Goal: Information Seeking & Learning: Learn about a topic

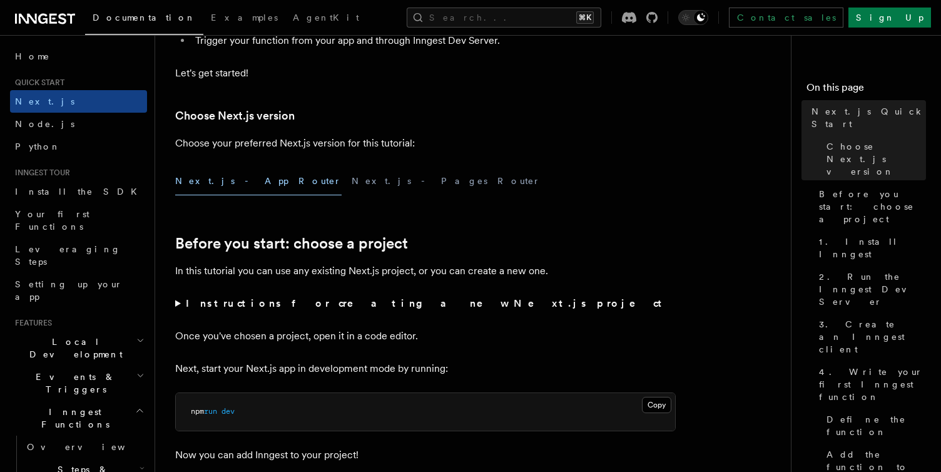
scroll to position [450, 0]
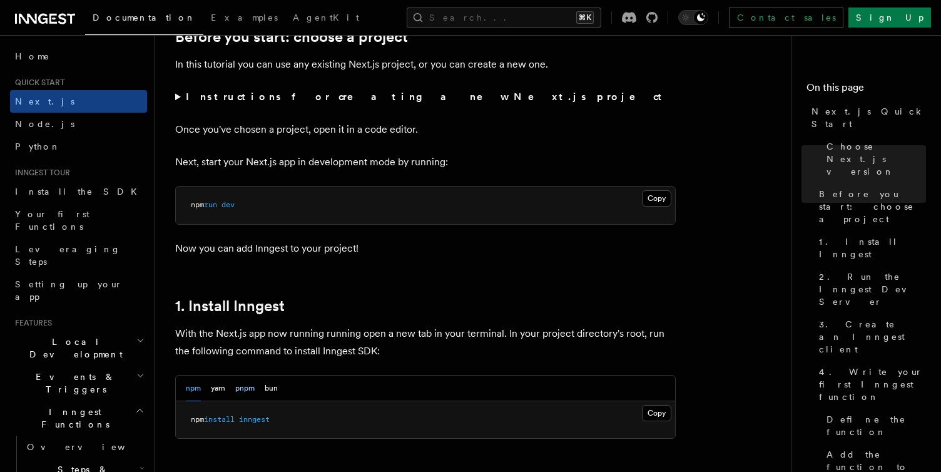
click at [245, 389] on button "pnpm" at bounding box center [244, 388] width 19 height 26
click at [226, 420] on span at bounding box center [223, 419] width 4 height 9
copy div "pnpm add inngest"
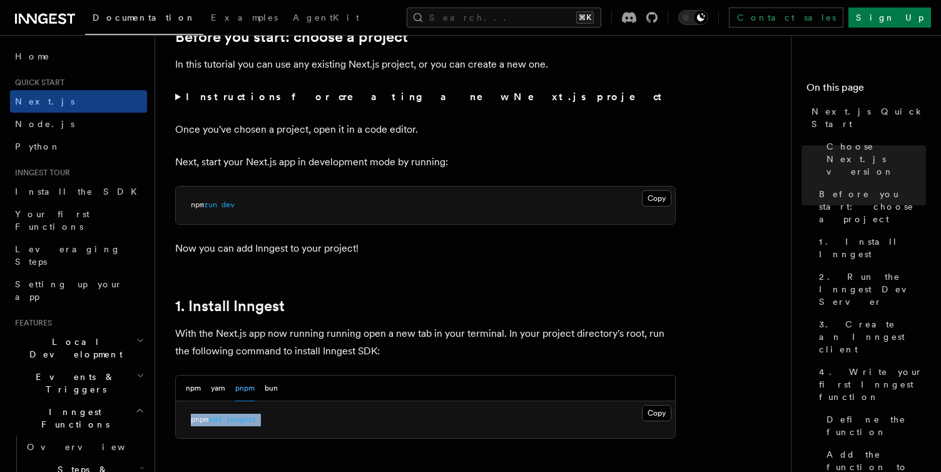
scroll to position [617, 0]
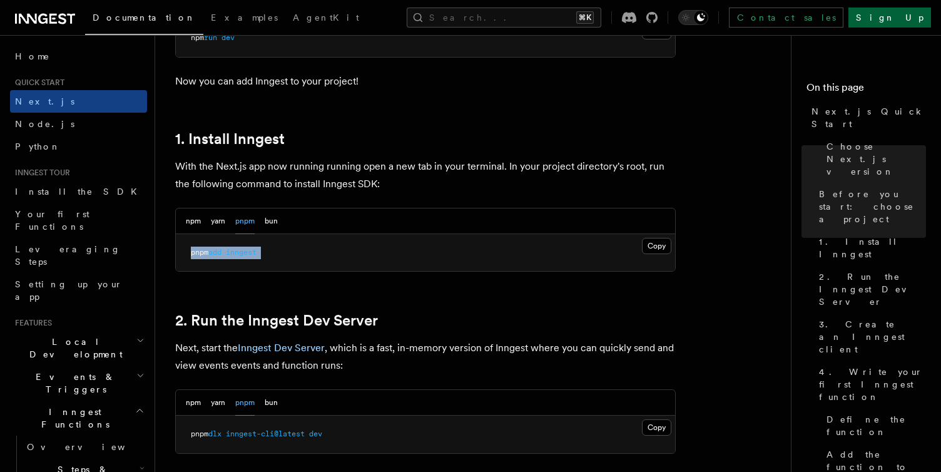
click at [901, 20] on link "Sign Up" at bounding box center [889, 18] width 83 height 20
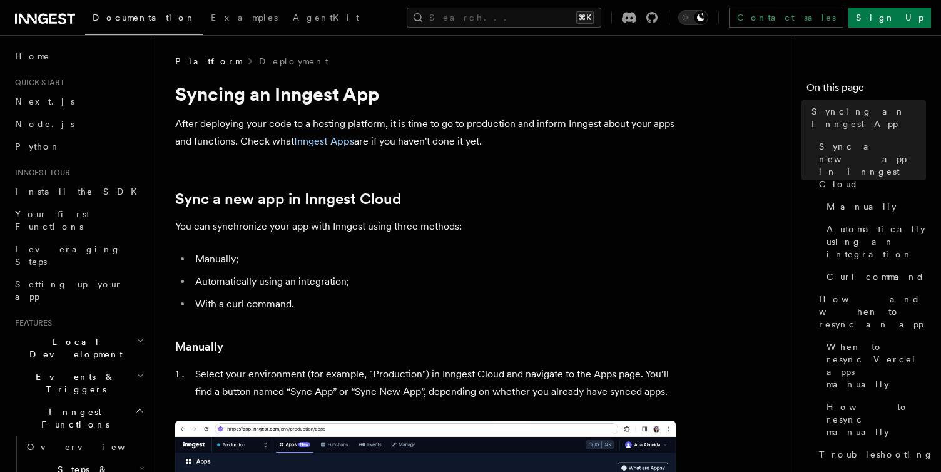
scroll to position [171, 0]
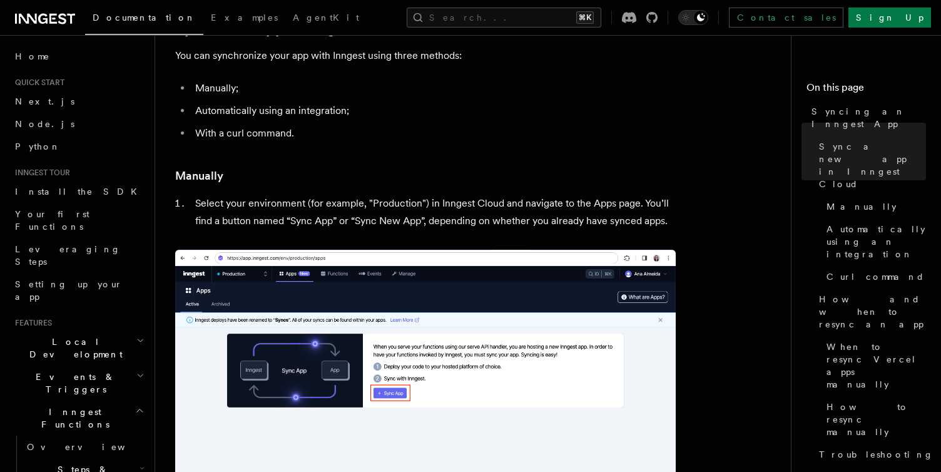
click at [506, 215] on li "Select your environment (for example, "Production") in Inngest Cloud and naviga…" at bounding box center [433, 212] width 484 height 35
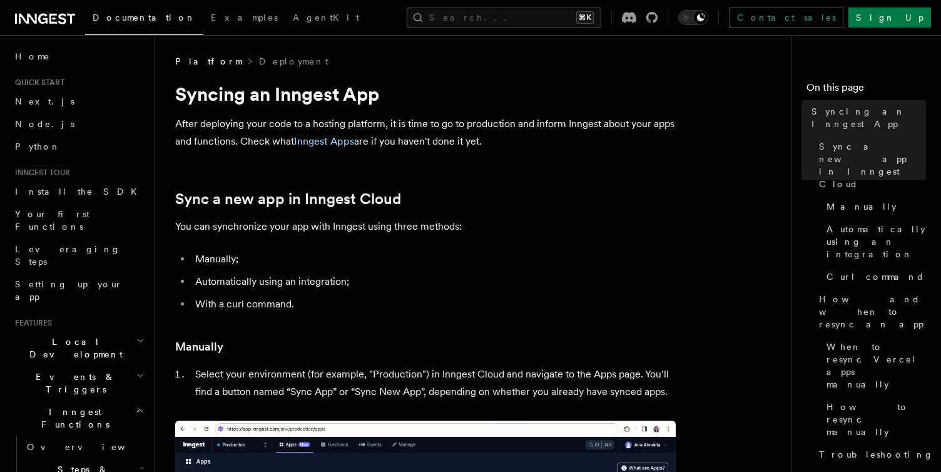
scroll to position [337, 0]
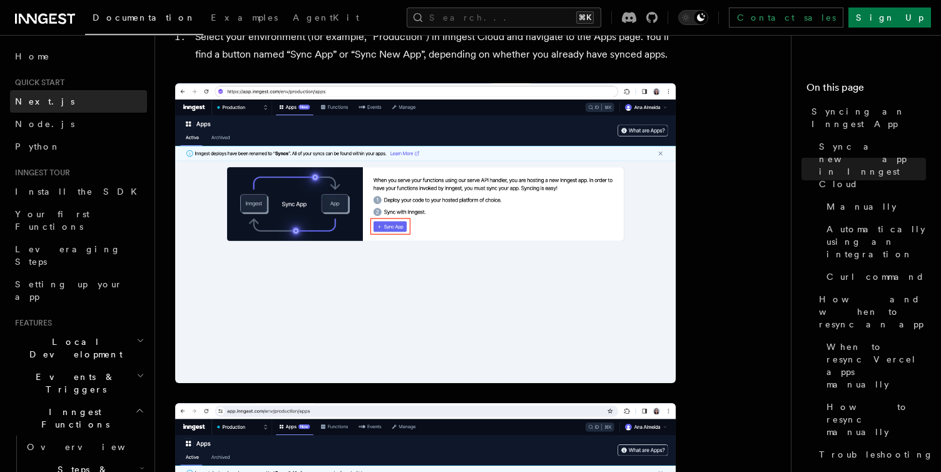
click at [42, 104] on link "Next.js" at bounding box center [78, 101] width 137 height 23
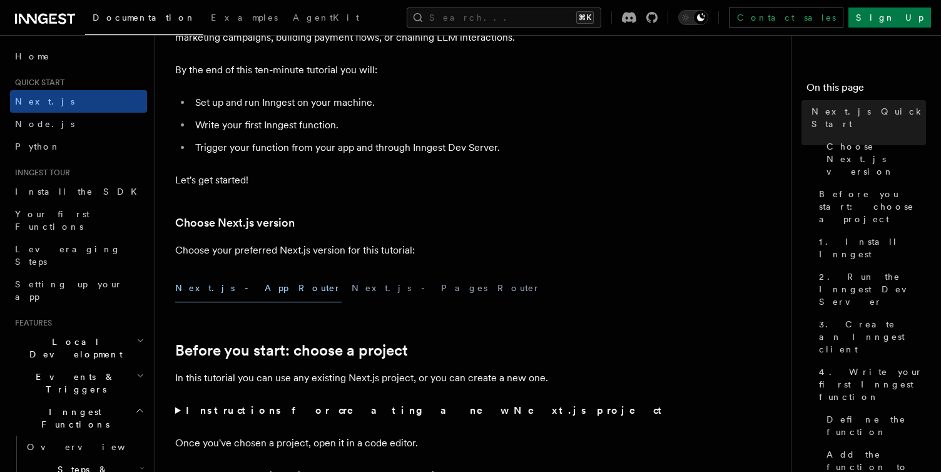
scroll to position [401, 0]
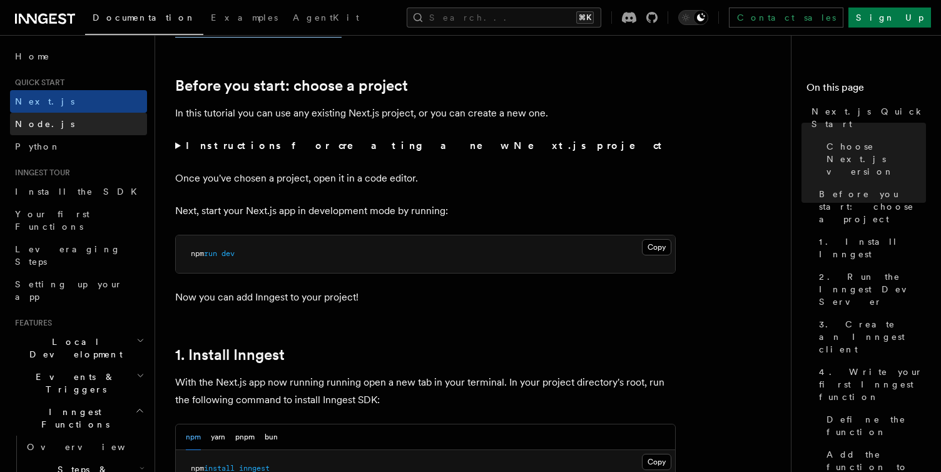
click at [115, 128] on link "Node.js" at bounding box center [78, 124] width 137 height 23
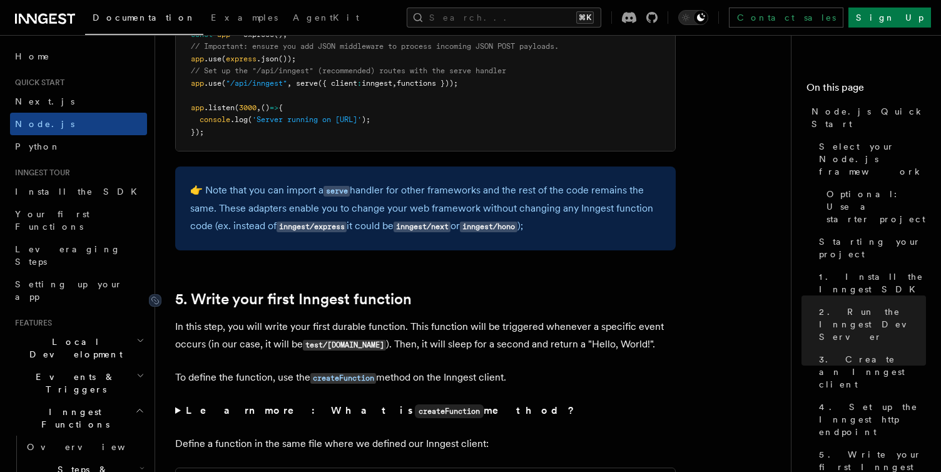
scroll to position [2103, 0]
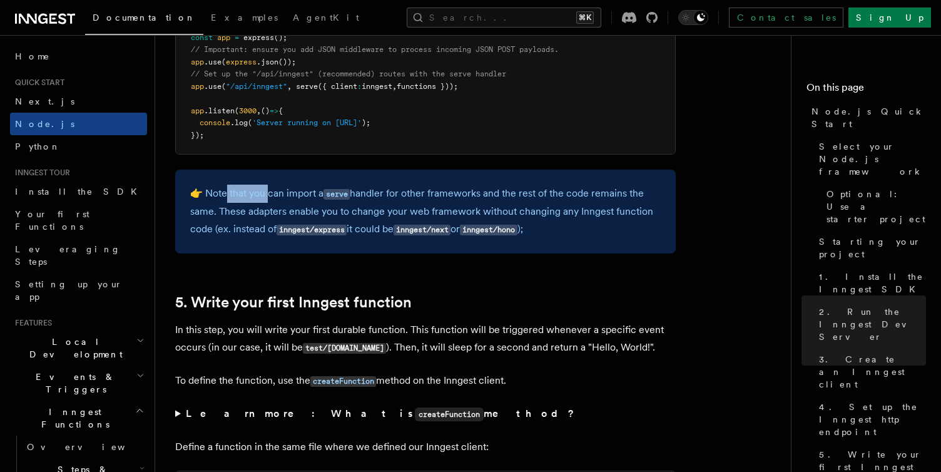
drag, startPoint x: 223, startPoint y: 201, endPoint x: 266, endPoint y: 201, distance: 42.5
click at [266, 201] on p "👉 Note that you can import a serve handler for other frameworks and the rest of…" at bounding box center [425, 212] width 470 height 54
click at [425, 235] on code "inngest/next" at bounding box center [421, 230] width 57 height 11
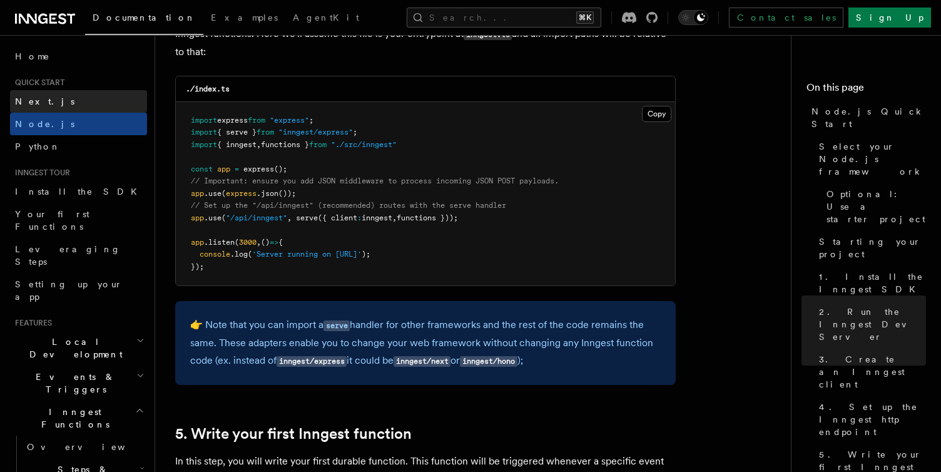
click at [58, 105] on link "Next.js" at bounding box center [78, 101] width 137 height 23
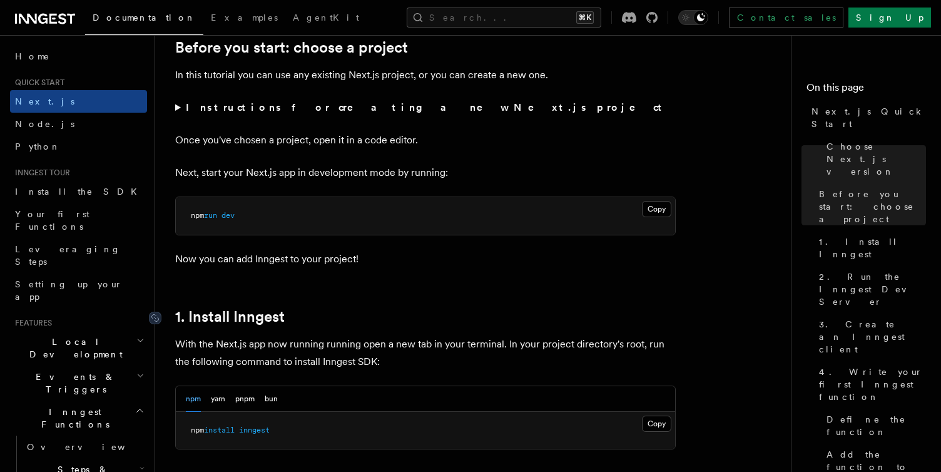
scroll to position [667, 0]
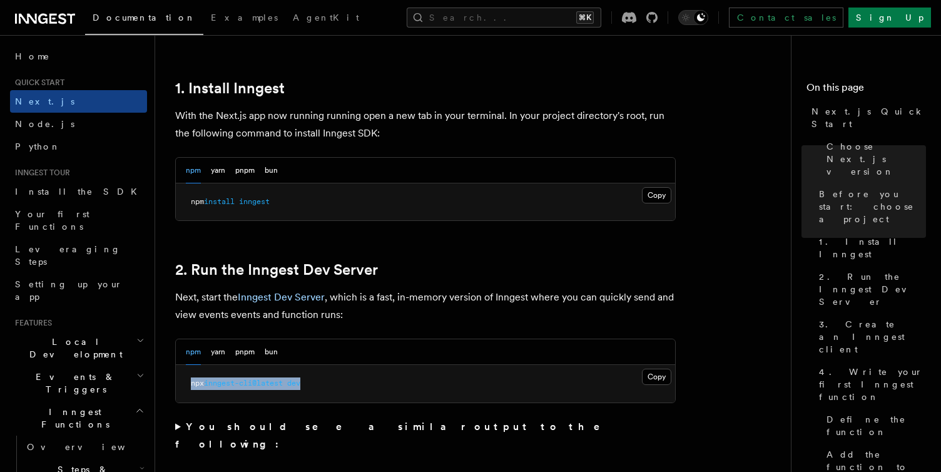
drag, startPoint x: 208, startPoint y: 382, endPoint x: 412, endPoint y: 385, distance: 203.3
click at [412, 385] on pre "npx inngest-cli@latest dev" at bounding box center [425, 384] width 499 height 38
click at [250, 353] on button "pnpm" at bounding box center [244, 352] width 19 height 26
drag, startPoint x: 180, startPoint y: 384, endPoint x: 365, endPoint y: 384, distance: 185.1
click at [365, 384] on pre "pnpm dlx inngest-cli@latest dev" at bounding box center [425, 384] width 499 height 38
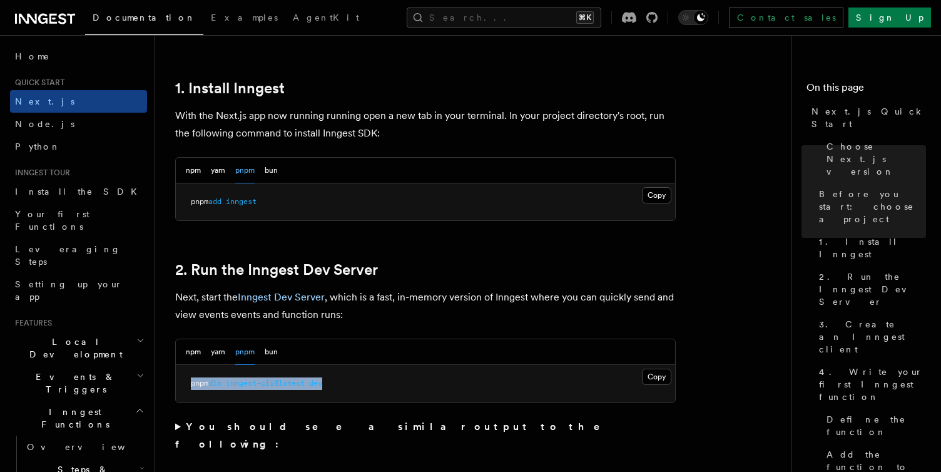
copy span "pnpm dlx inngest-cli@latest dev"
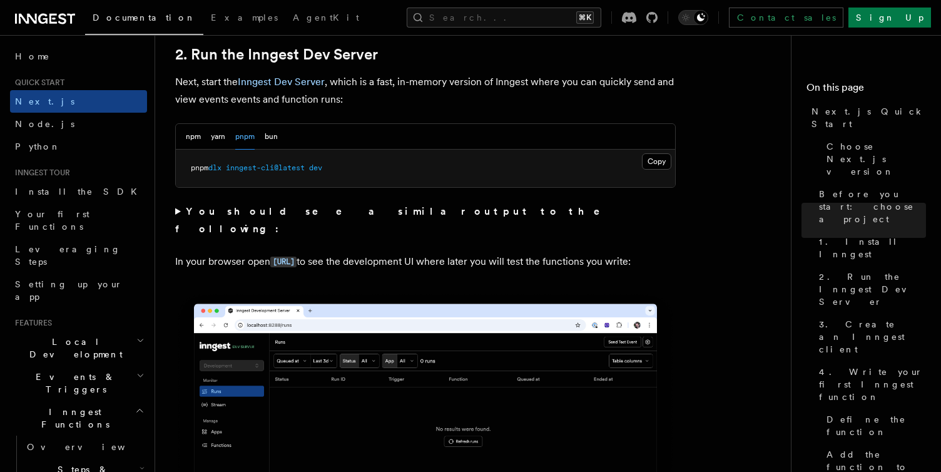
click at [186, 211] on strong "You should see a similar output to the following:" at bounding box center [396, 219] width 442 height 29
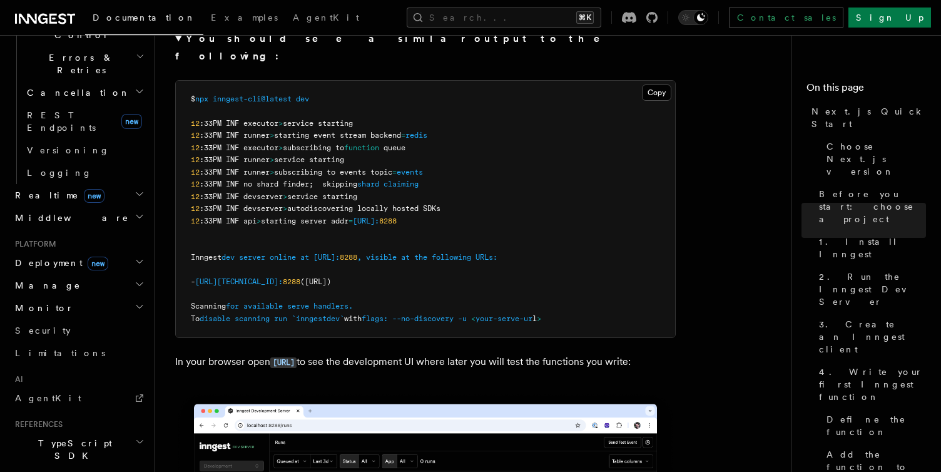
scroll to position [554, 0]
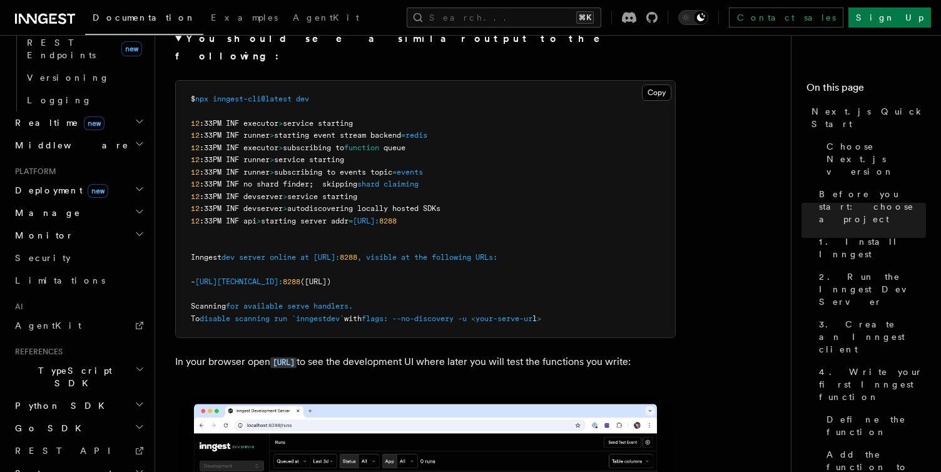
click at [131, 359] on h2 "TypeScript SDK" at bounding box center [78, 376] width 137 height 35
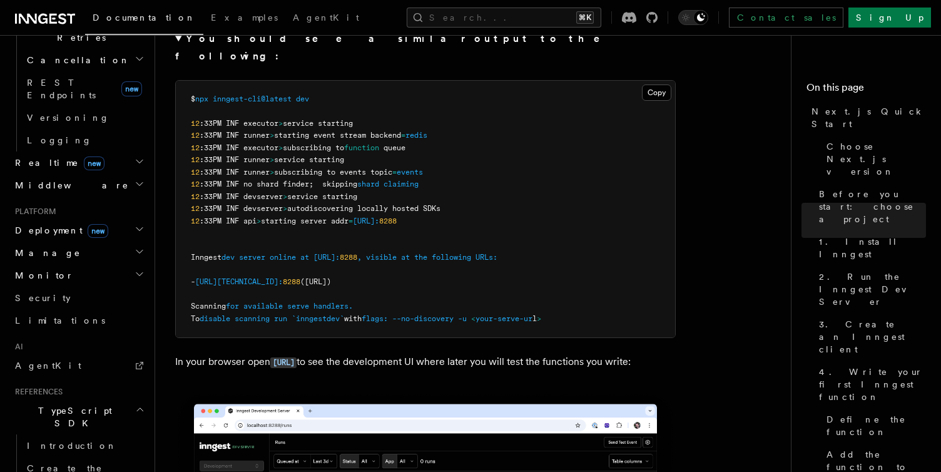
scroll to position [478, 0]
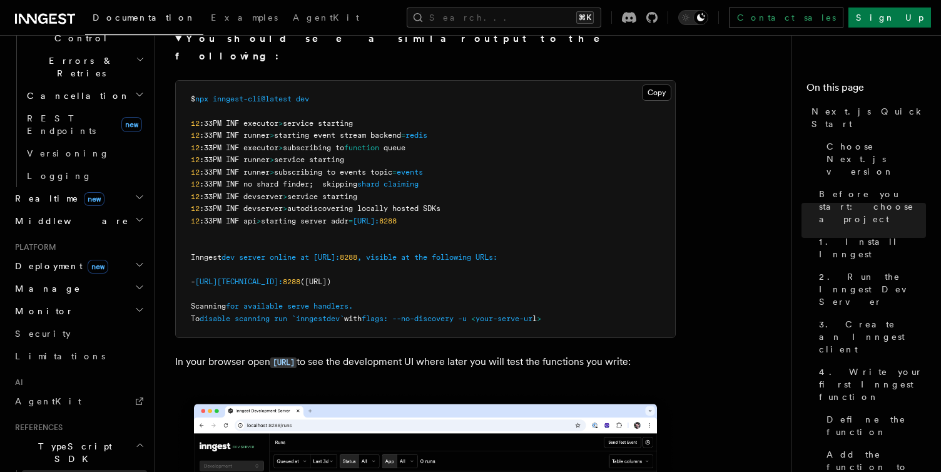
click at [64, 471] on span "Introduction" at bounding box center [72, 481] width 90 height 13
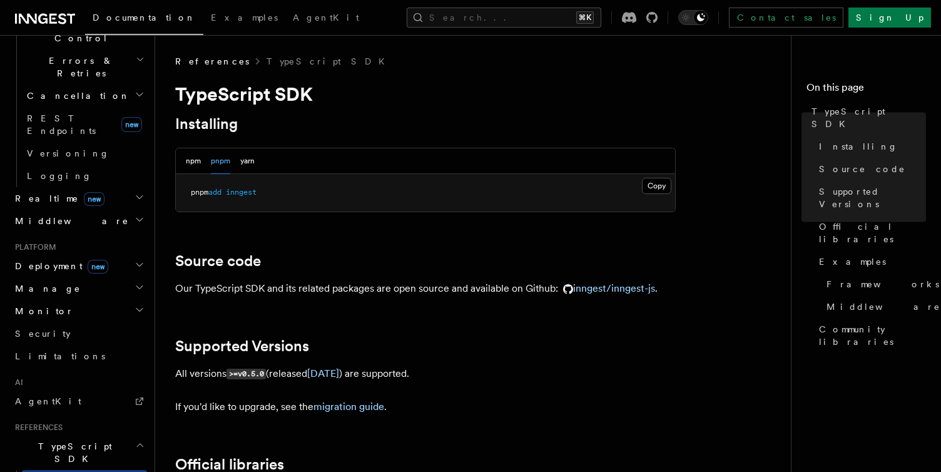
scroll to position [520, 0]
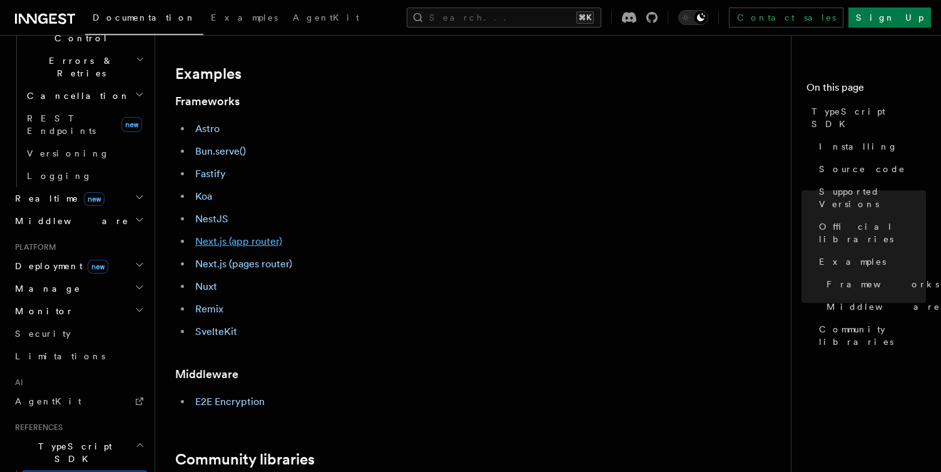
click at [218, 240] on link "Next.js (app router)" at bounding box center [238, 241] width 87 height 12
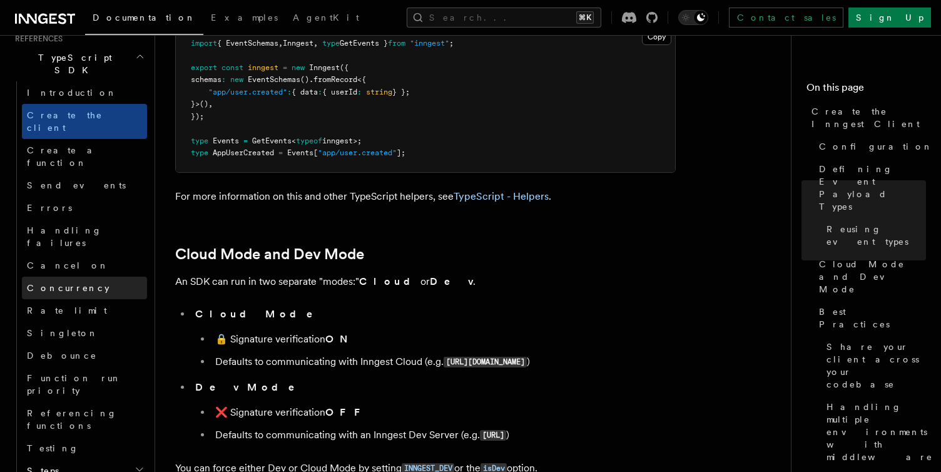
scroll to position [871, 0]
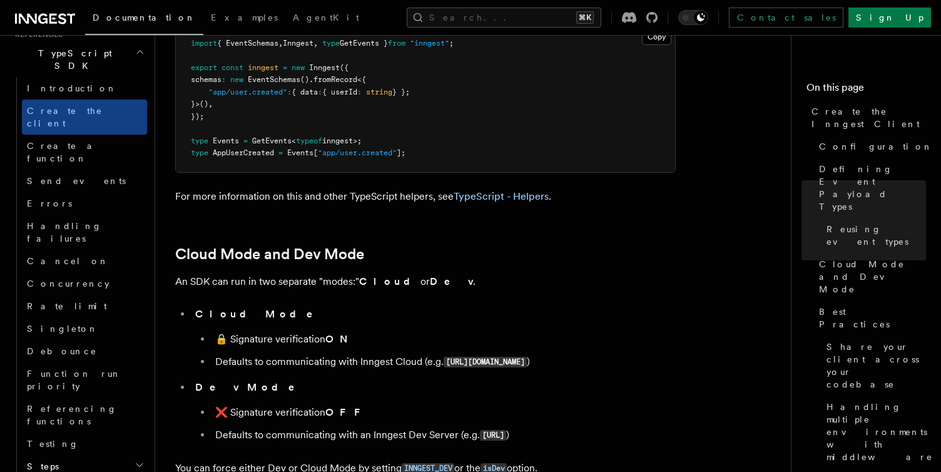
click at [61, 455] on h2 "Steps" at bounding box center [84, 466] width 125 height 23
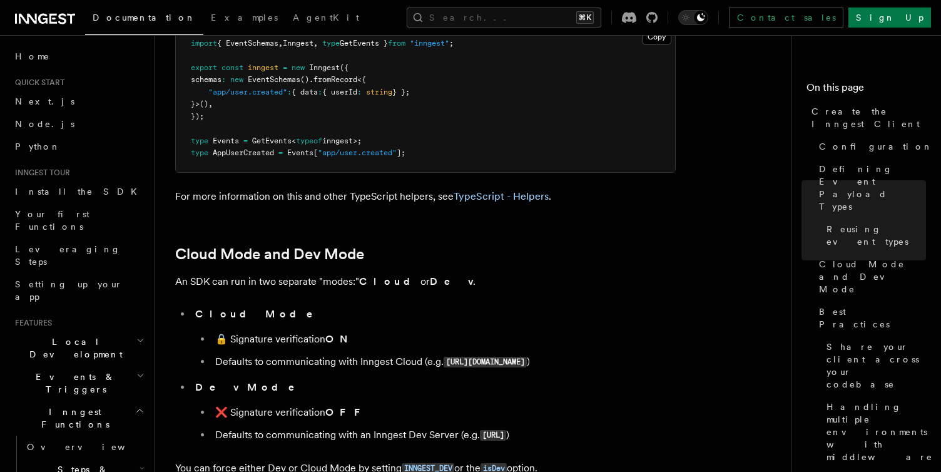
click at [53, 405] on span "Inngest Functions" at bounding box center [72, 417] width 125 height 25
click at [55, 335] on span "Local Development" at bounding box center [73, 347] width 126 height 25
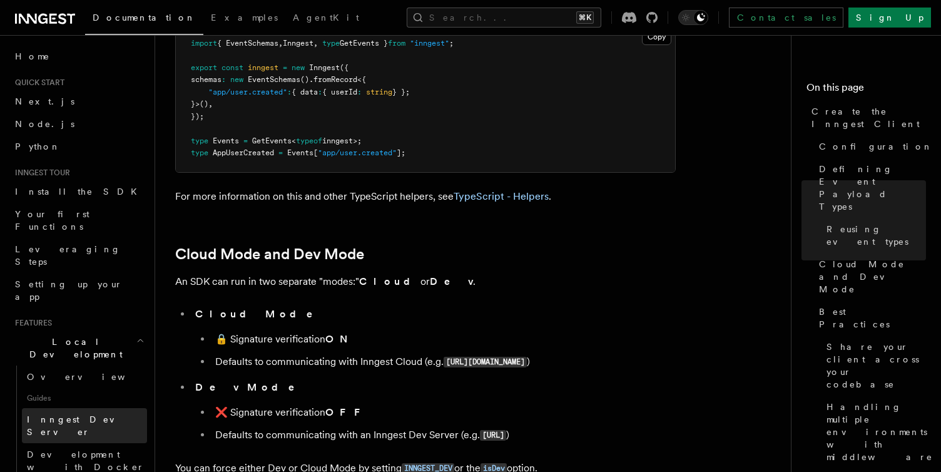
click at [52, 414] on span "Inngest Dev Server" at bounding box center [80, 425] width 107 height 23
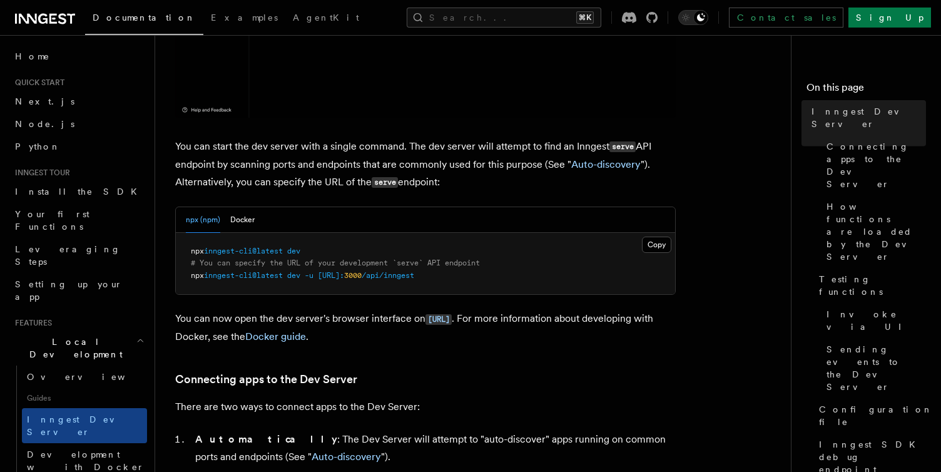
scroll to position [528, 0]
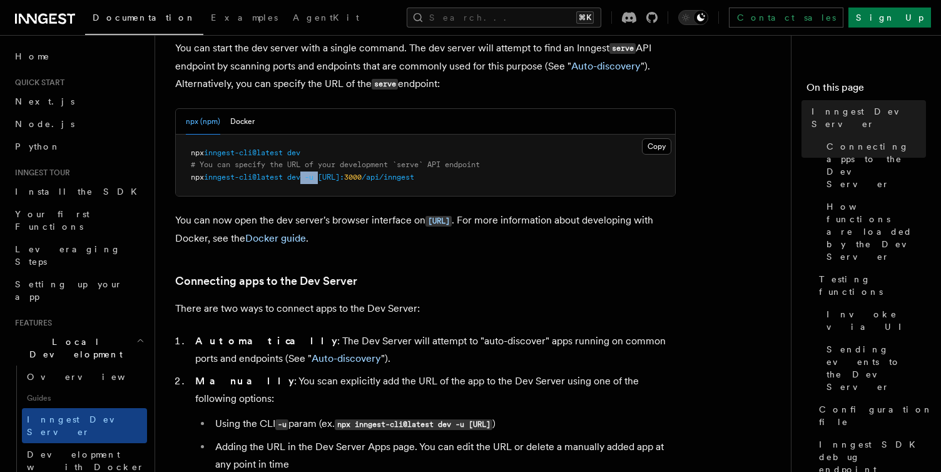
drag, startPoint x: 308, startPoint y: 178, endPoint x: 324, endPoint y: 178, distance: 15.6
click at [324, 178] on span "npx inngest-cli@latest dev -u http://localhost: 3000 /api/inngest" at bounding box center [302, 177] width 223 height 9
click at [318, 178] on span at bounding box center [315, 177] width 4 height 9
click at [243, 164] on span "# You can specify the URL of your development `serve` API endpoint" at bounding box center [335, 164] width 289 height 9
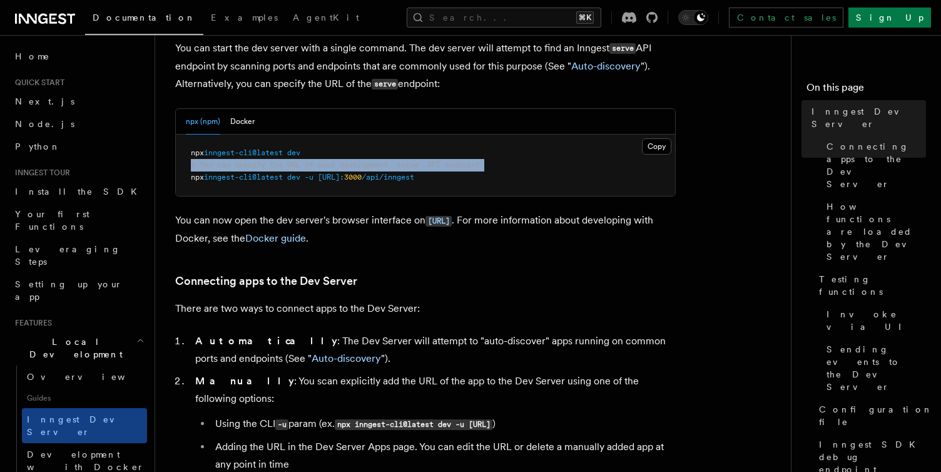
click at [243, 164] on span "# You can specify the URL of your development `serve` API endpoint" at bounding box center [335, 164] width 289 height 9
click at [435, 221] on code "http://localhost:8288" at bounding box center [438, 221] width 26 height 11
click at [246, 109] on button "Docker" at bounding box center [242, 122] width 24 height 26
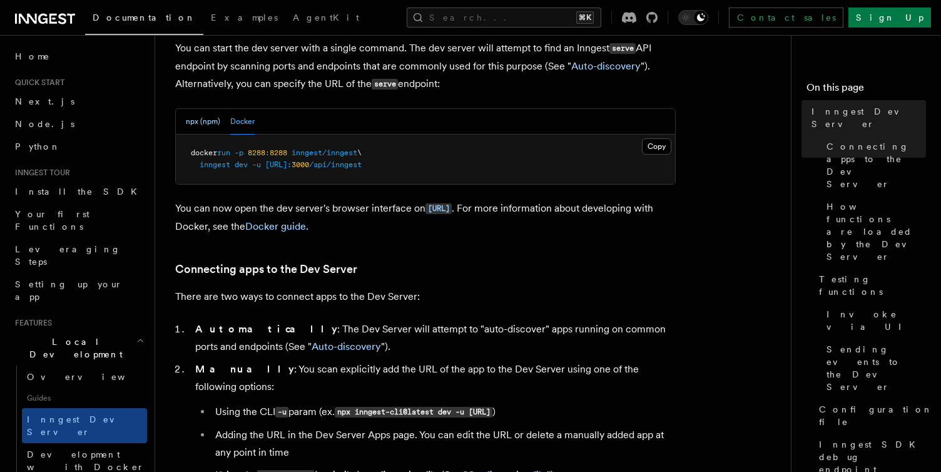
click at [201, 123] on button "npx (npm)" at bounding box center [203, 122] width 34 height 26
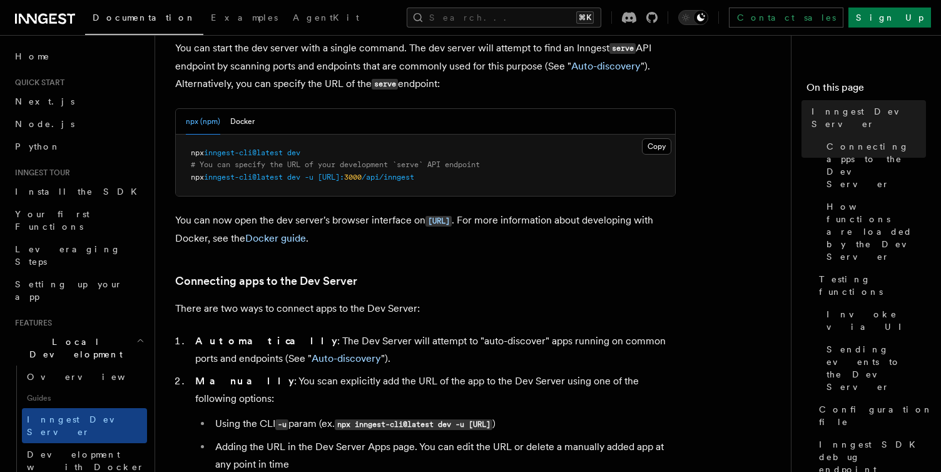
click at [350, 163] on span "# You can specify the URL of your development `serve` API endpoint" at bounding box center [335, 164] width 289 height 9
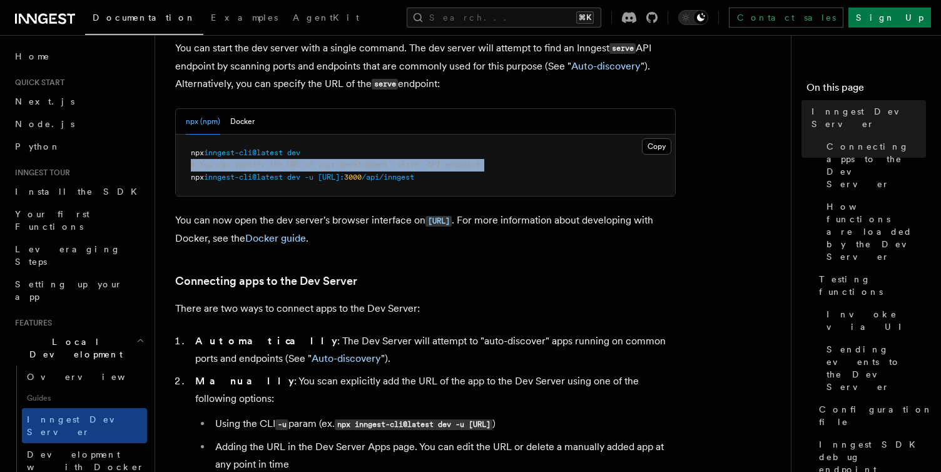
click at [350, 163] on span "# You can specify the URL of your development `serve` API endpoint" at bounding box center [335, 164] width 289 height 9
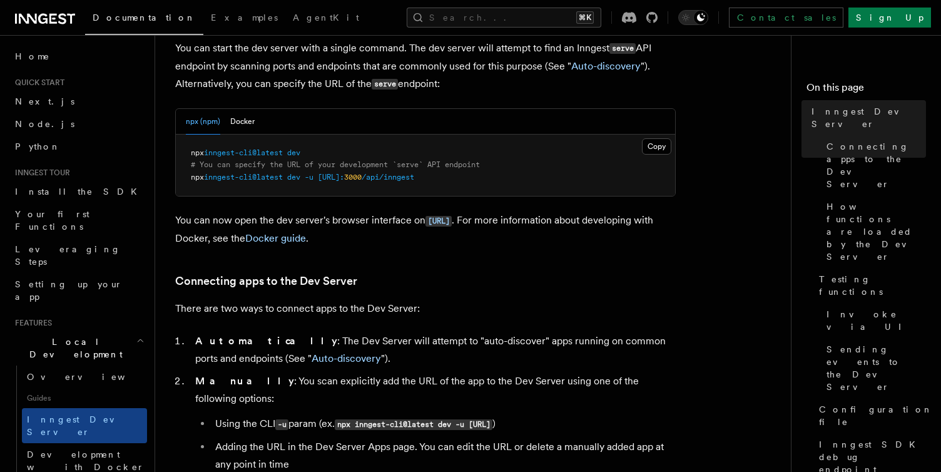
click at [247, 340] on strong "Automatically" at bounding box center [266, 341] width 142 height 12
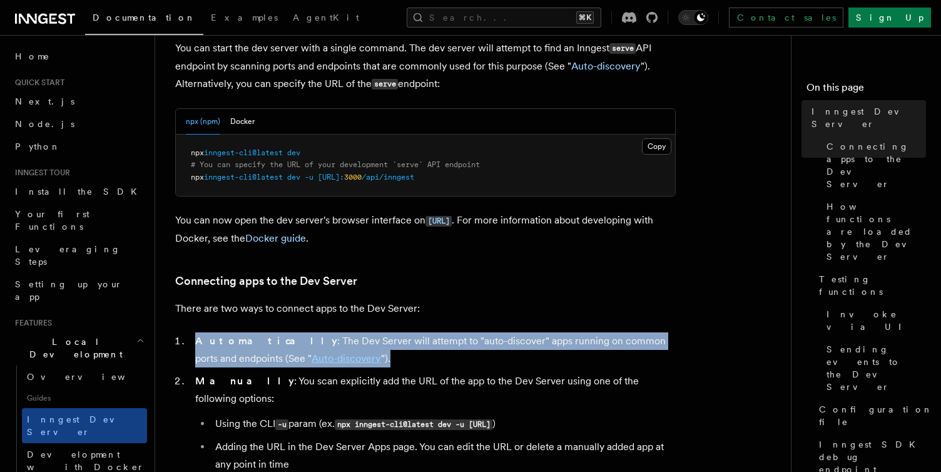
click at [247, 340] on strong "Automatically" at bounding box center [266, 341] width 142 height 12
click at [311, 362] on link "Auto-discovery" at bounding box center [345, 358] width 69 height 12
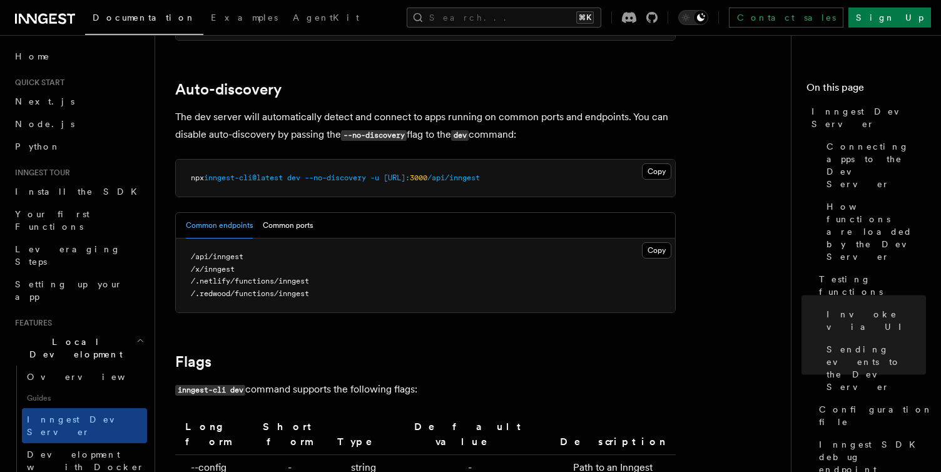
scroll to position [3848, 0]
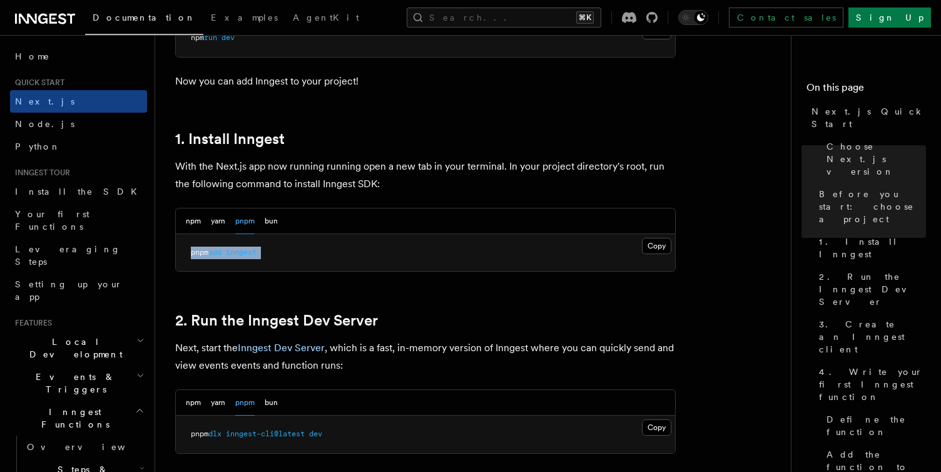
scroll to position [617, 0]
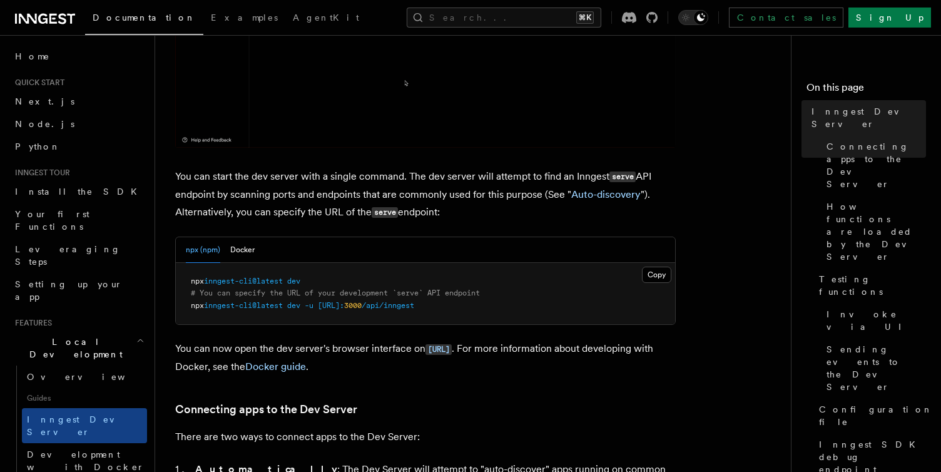
scroll to position [402, 0]
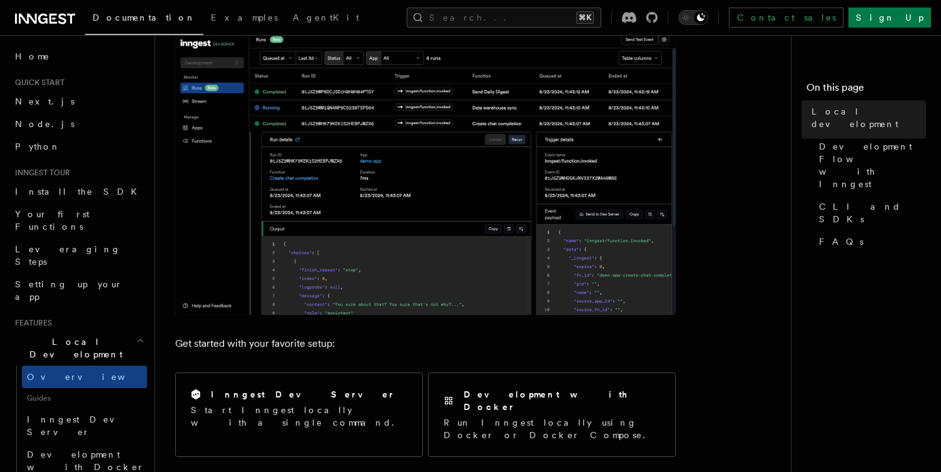
scroll to position [445, 0]
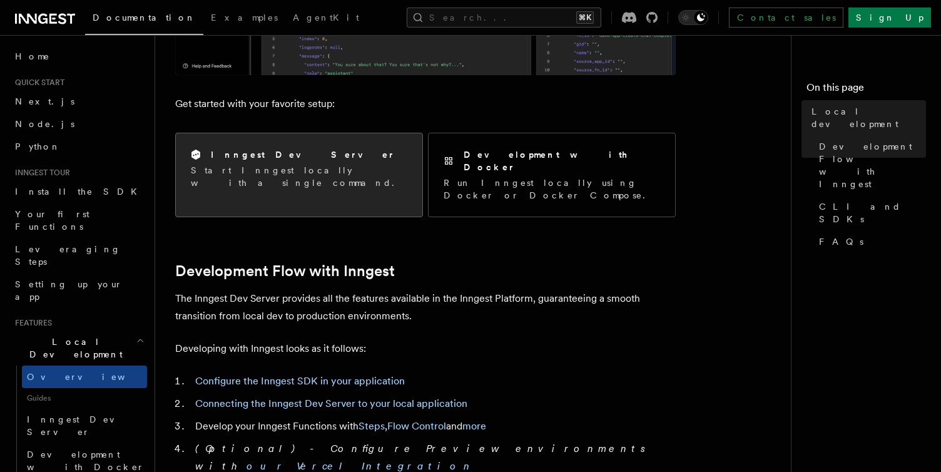
click at [231, 170] on p "Start Inngest locally with a single command." at bounding box center [299, 176] width 216 height 25
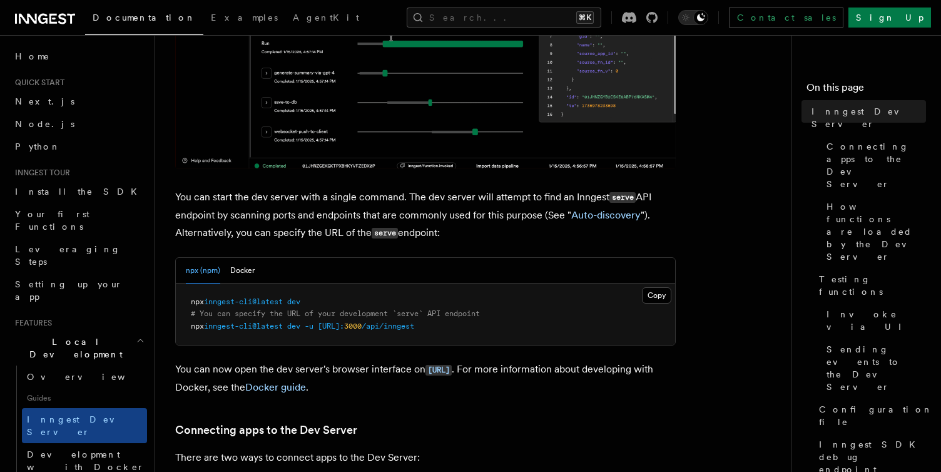
scroll to position [504, 0]
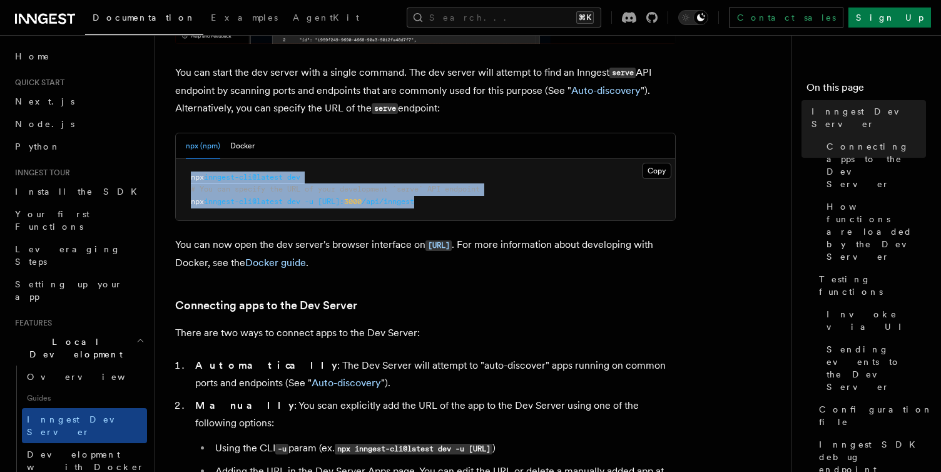
drag, startPoint x: 171, startPoint y: 181, endPoint x: 509, endPoint y: 221, distance: 340.2
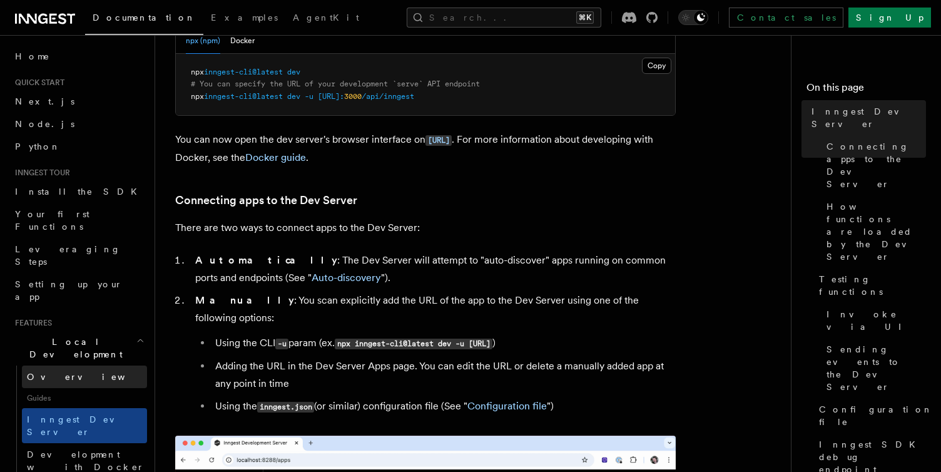
scroll to position [90, 0]
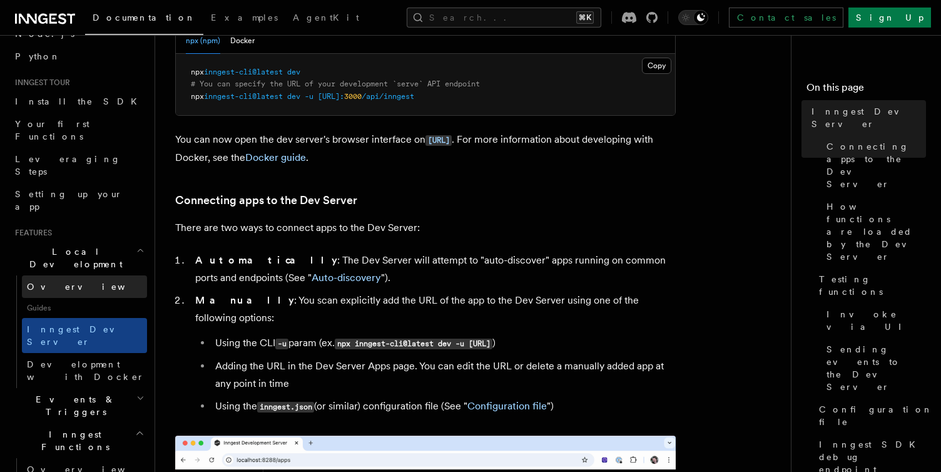
click at [77, 393] on span "Events & Triggers" at bounding box center [73, 405] width 126 height 25
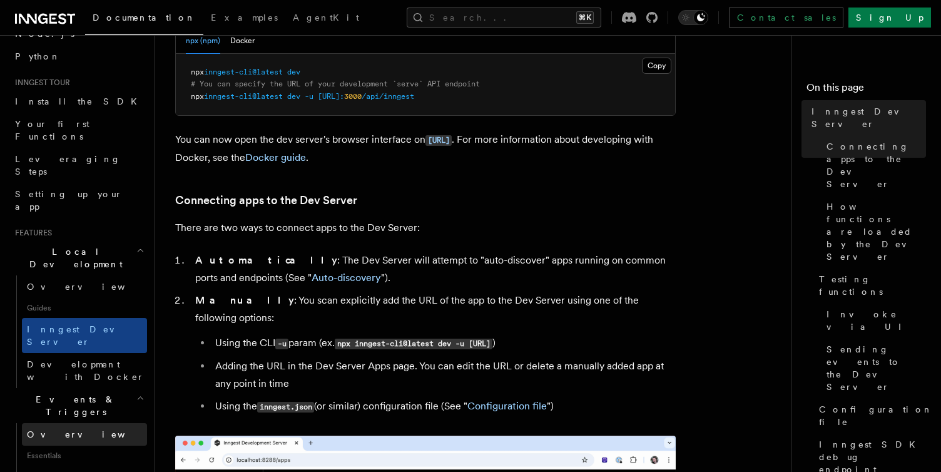
click at [69, 423] on link "Overview" at bounding box center [84, 434] width 125 height 23
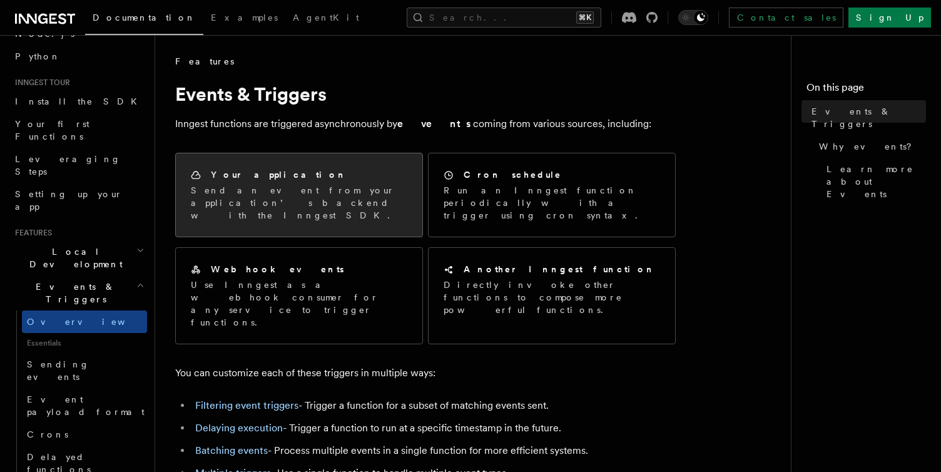
click at [331, 164] on div "Your application Send an event from your application’s backend with the Inngest…" at bounding box center [299, 194] width 246 height 83
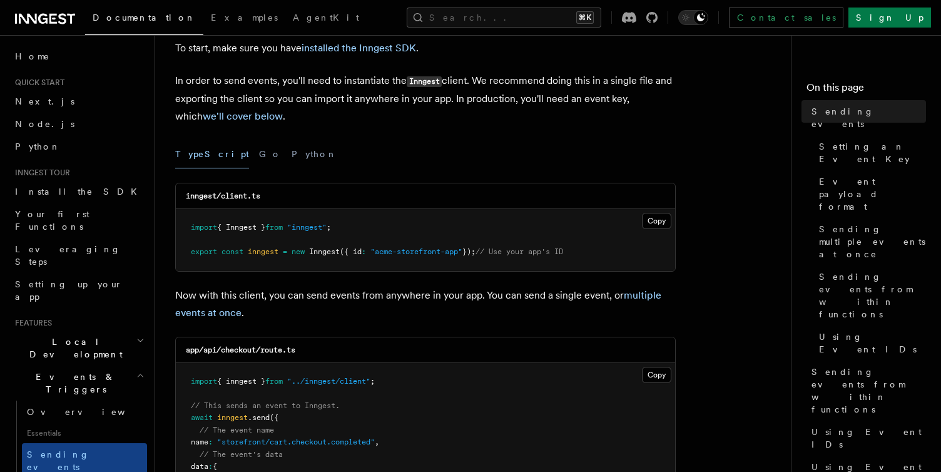
scroll to position [83, 0]
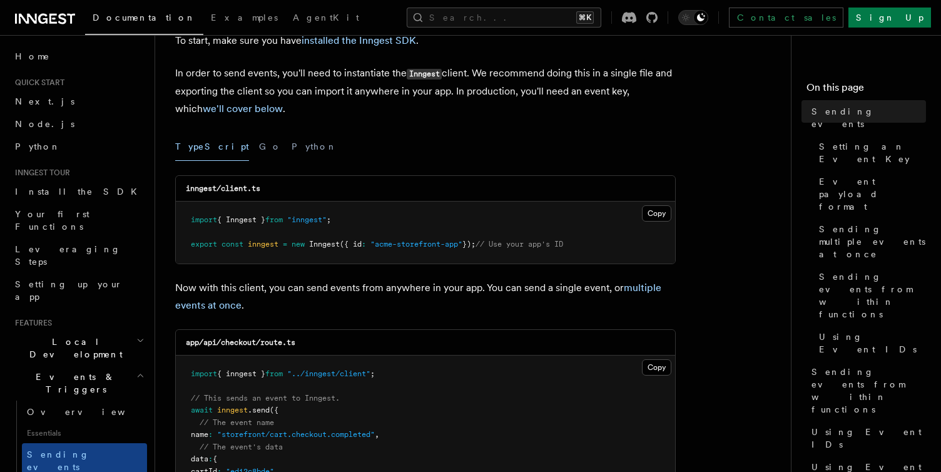
click at [223, 195] on div "inngest/client.ts" at bounding box center [425, 189] width 499 height 26
